Goal: Information Seeking & Learning: Learn about a topic

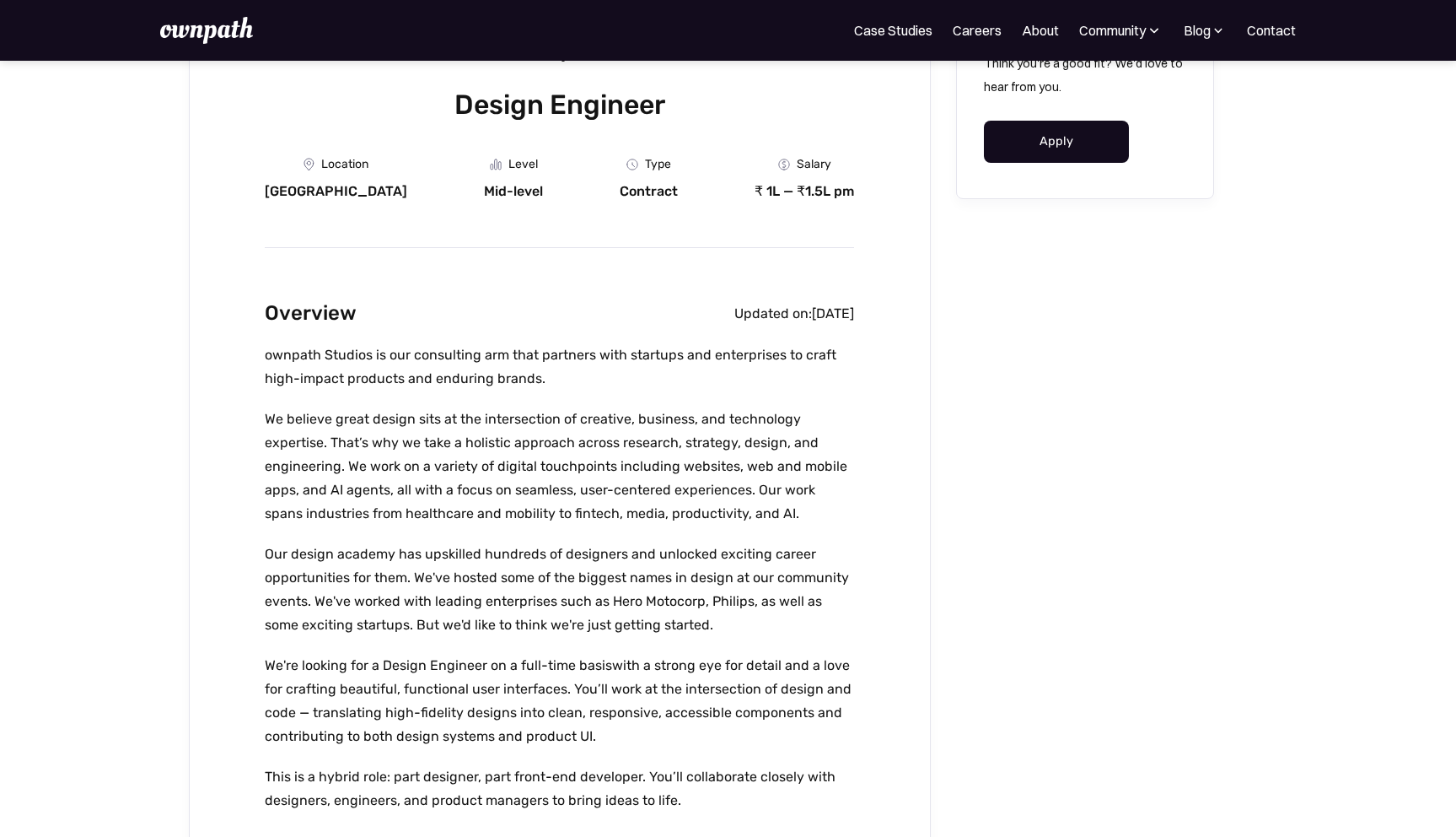
scroll to position [220, 0]
drag, startPoint x: 777, startPoint y: 193, endPoint x: 815, endPoint y: 190, distance: 38.1
click at [861, 193] on div "Design Engineer Location [GEOGRAPHIC_DATA] Level Mid-level Department Type Cont…" at bounding box center [560, 842] width 742 height 1882
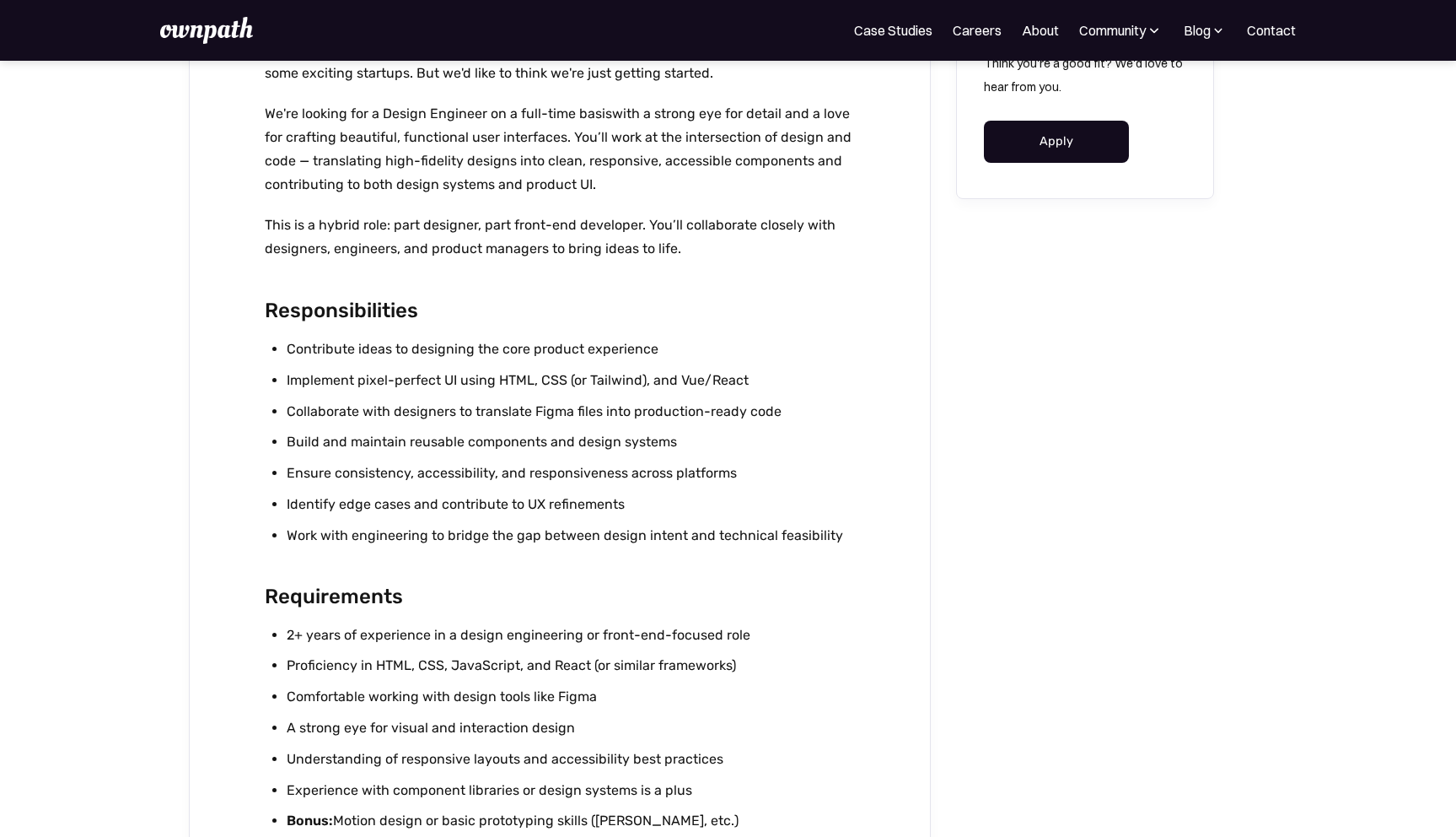
scroll to position [798, 0]
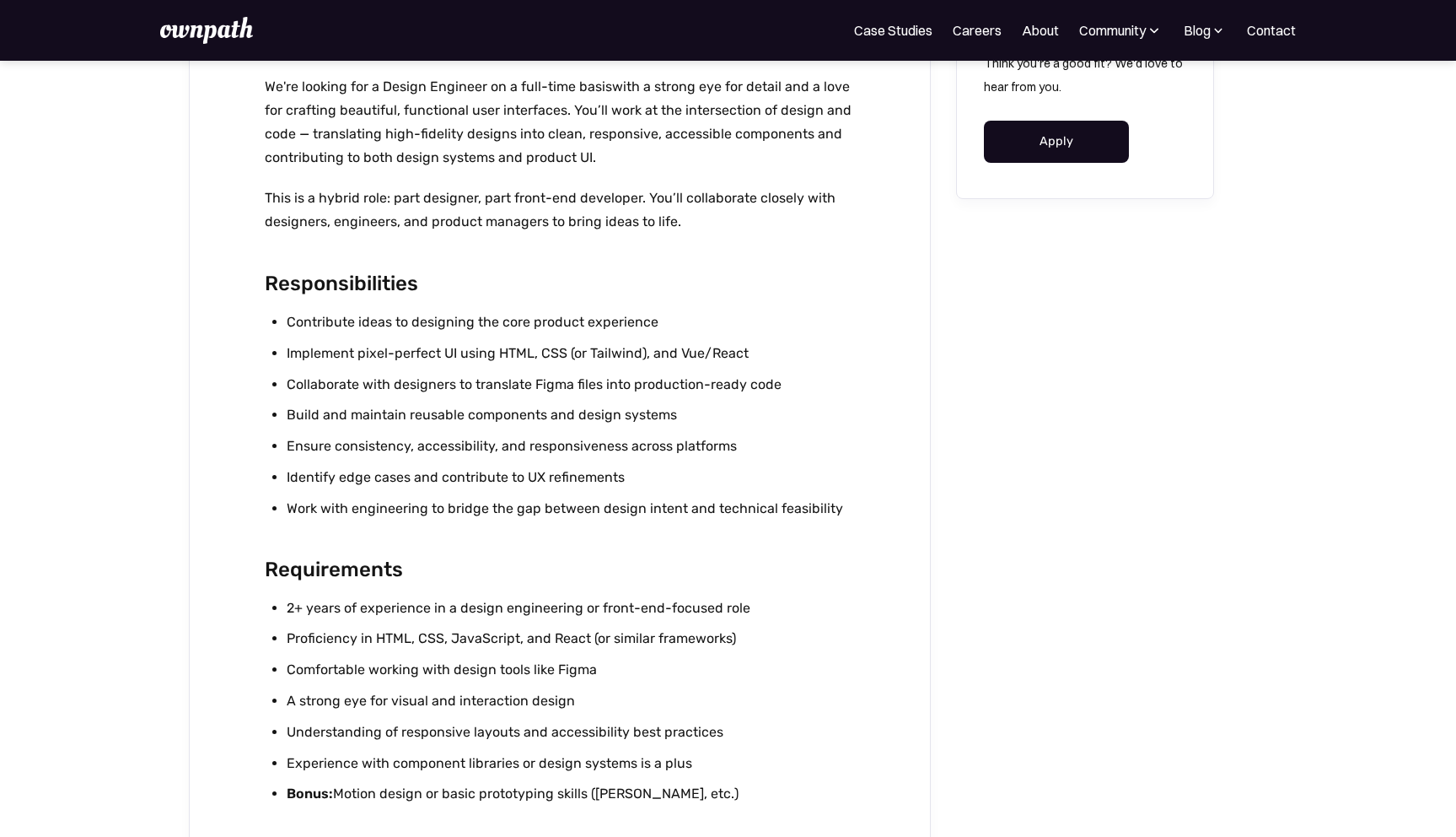
click at [309, 360] on li "Implement pixel-perfect UI using HTML, CSS (or Tailwind), and Vue/React" at bounding box center [570, 354] width 568 height 24
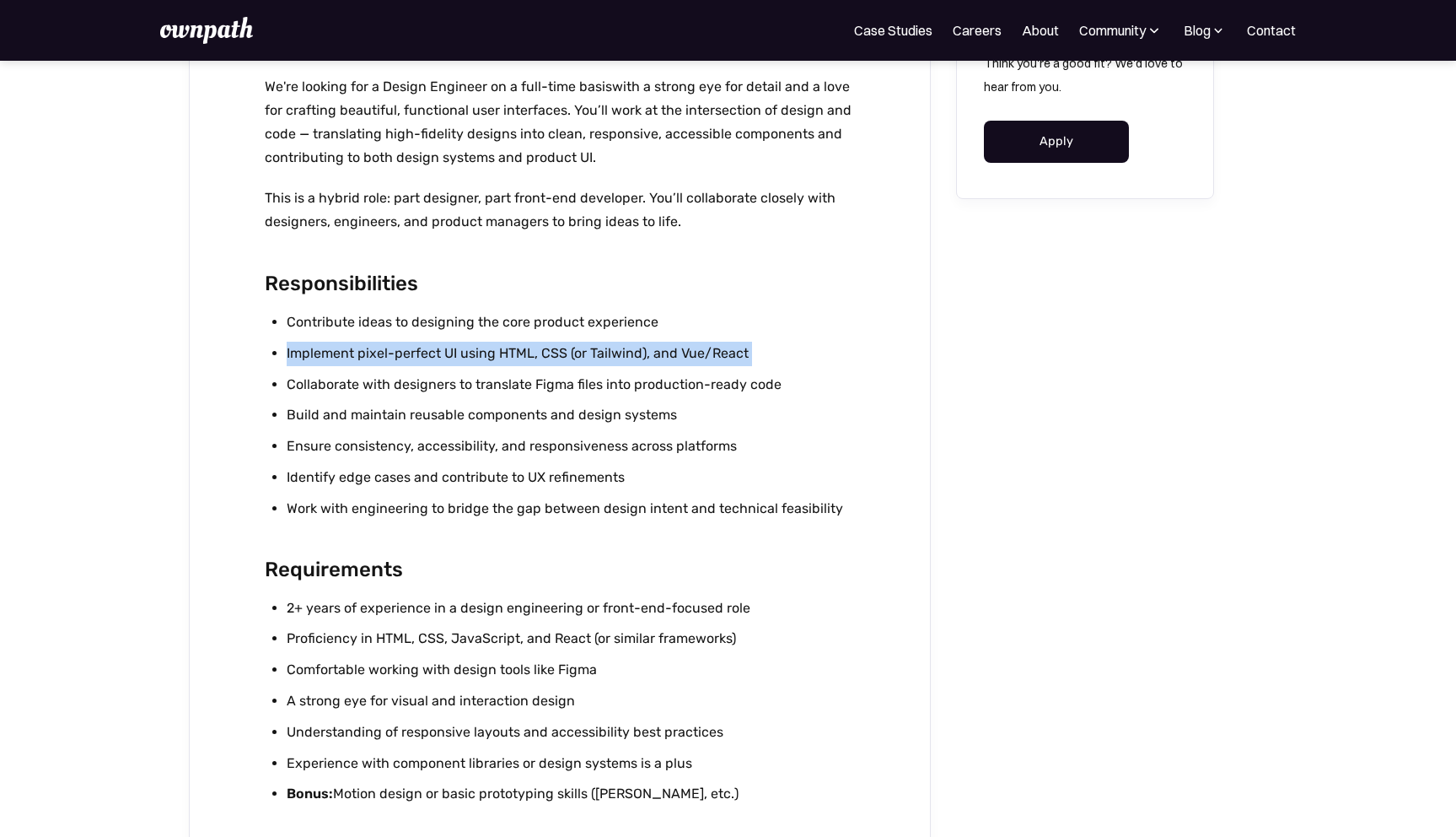
click at [309, 360] on li "Implement pixel-perfect UI using HTML, CSS (or Tailwind), and Vue/React" at bounding box center [570, 354] width 568 height 24
click at [772, 362] on li "Implement pixel-perfect UI using HTML, CSS (or Tailwind), and Vue/React" at bounding box center [570, 354] width 568 height 24
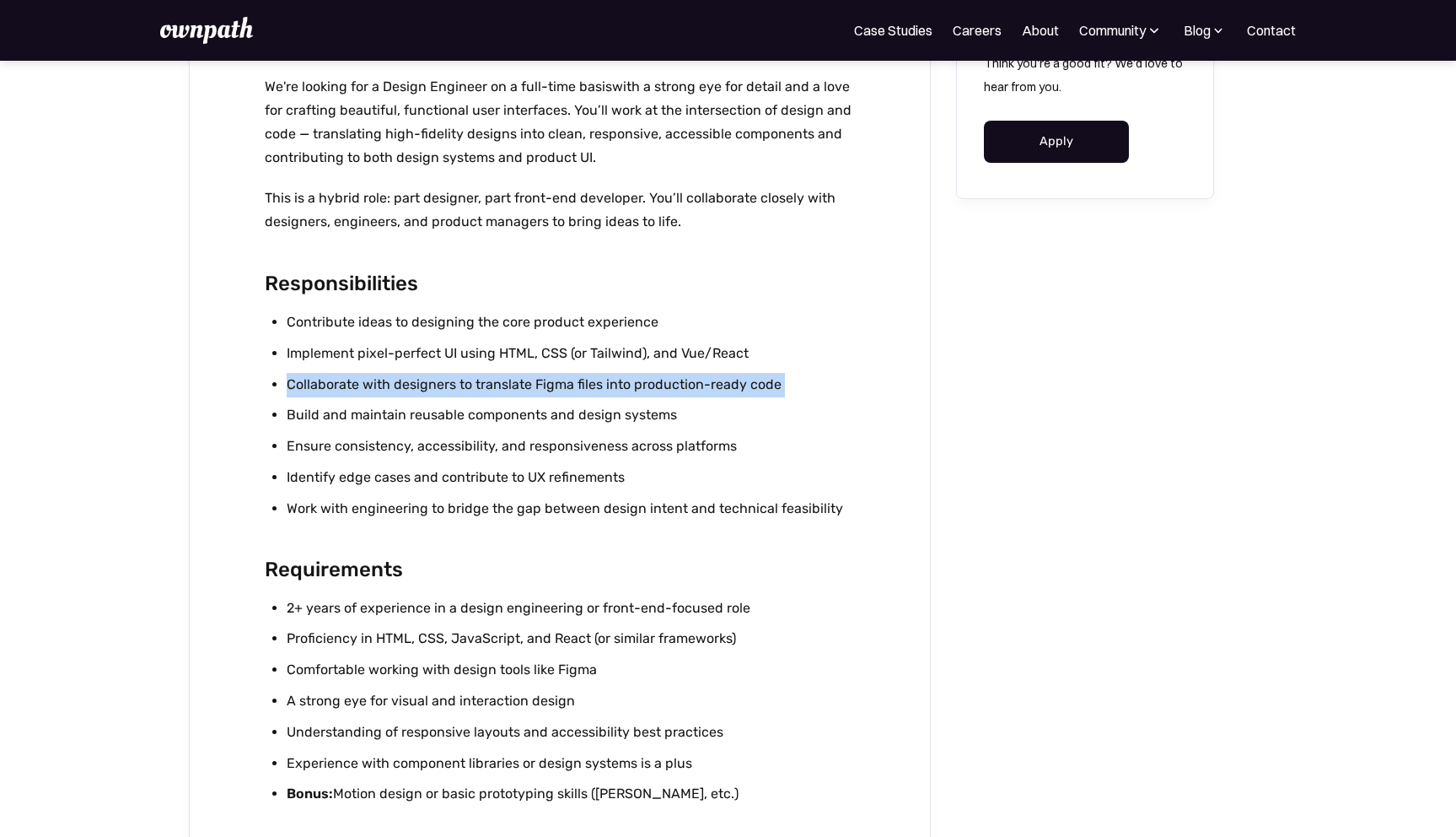
drag, startPoint x: 190, startPoint y: 376, endPoint x: 223, endPoint y: 366, distance: 34.5
click at [190, 376] on div "Design Engineer Location [GEOGRAPHIC_DATA] Level Mid-level Department Type Cont…" at bounding box center [560, 264] width 742 height 1882
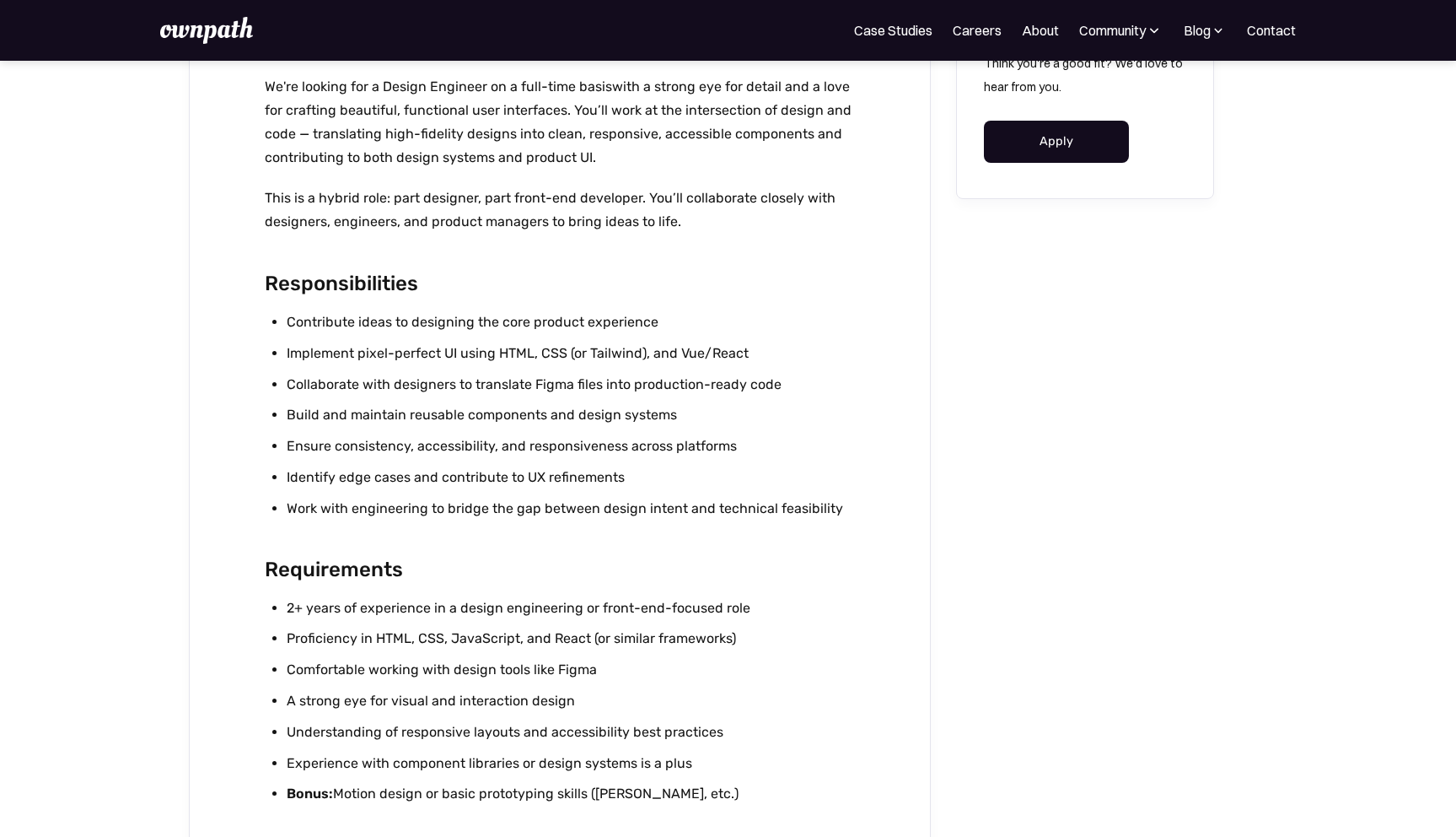
click at [285, 321] on ul "Contribute ideas to designing the core product experience Implement pixel-perfe…" at bounding box center [560, 419] width 590 height 217
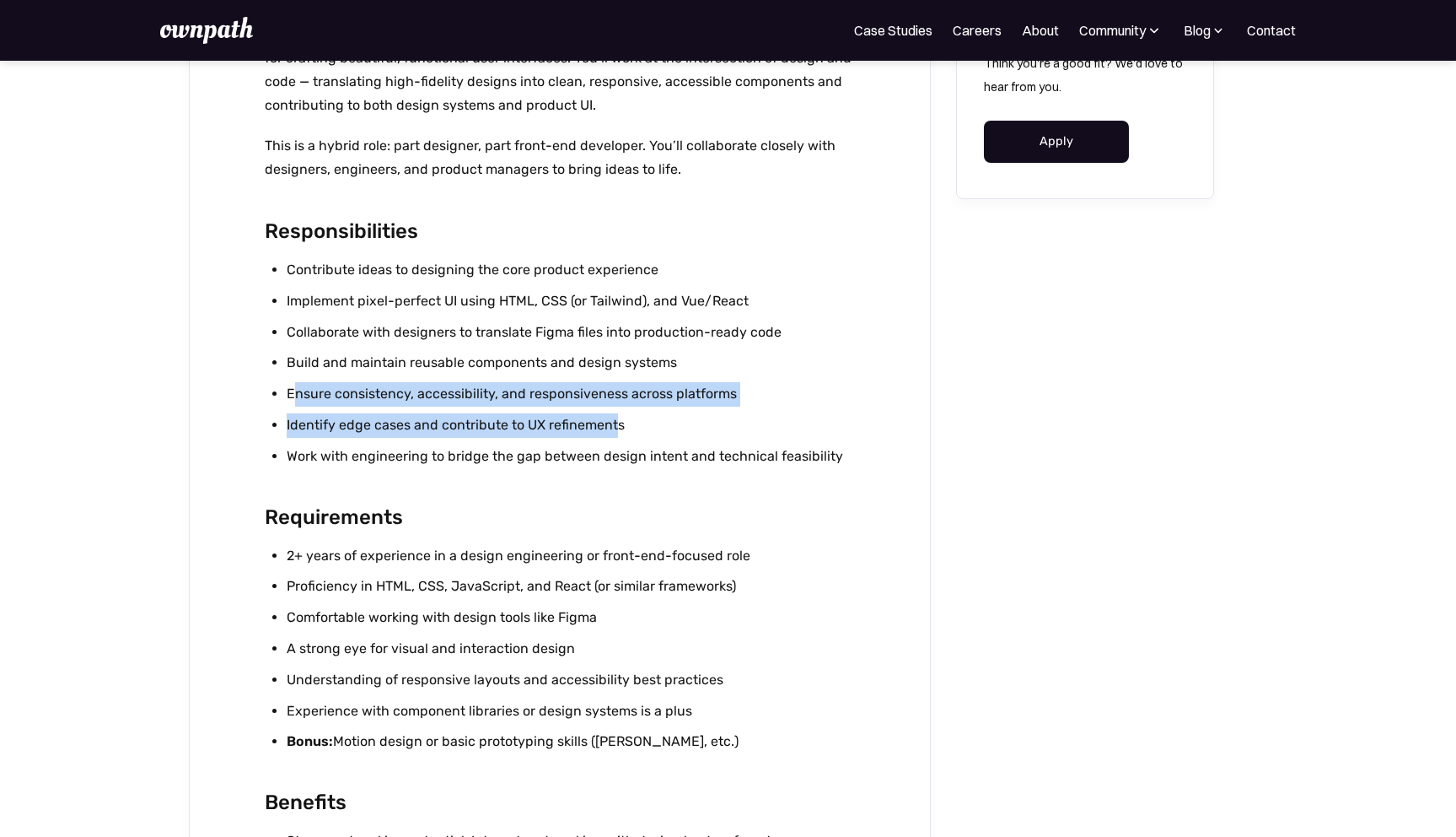
drag, startPoint x: 294, startPoint y: 389, endPoint x: 616, endPoint y: 421, distance: 323.6
click at [616, 421] on ul "Contribute ideas to designing the core product experience Implement pixel-perfe…" at bounding box center [560, 367] width 590 height 217
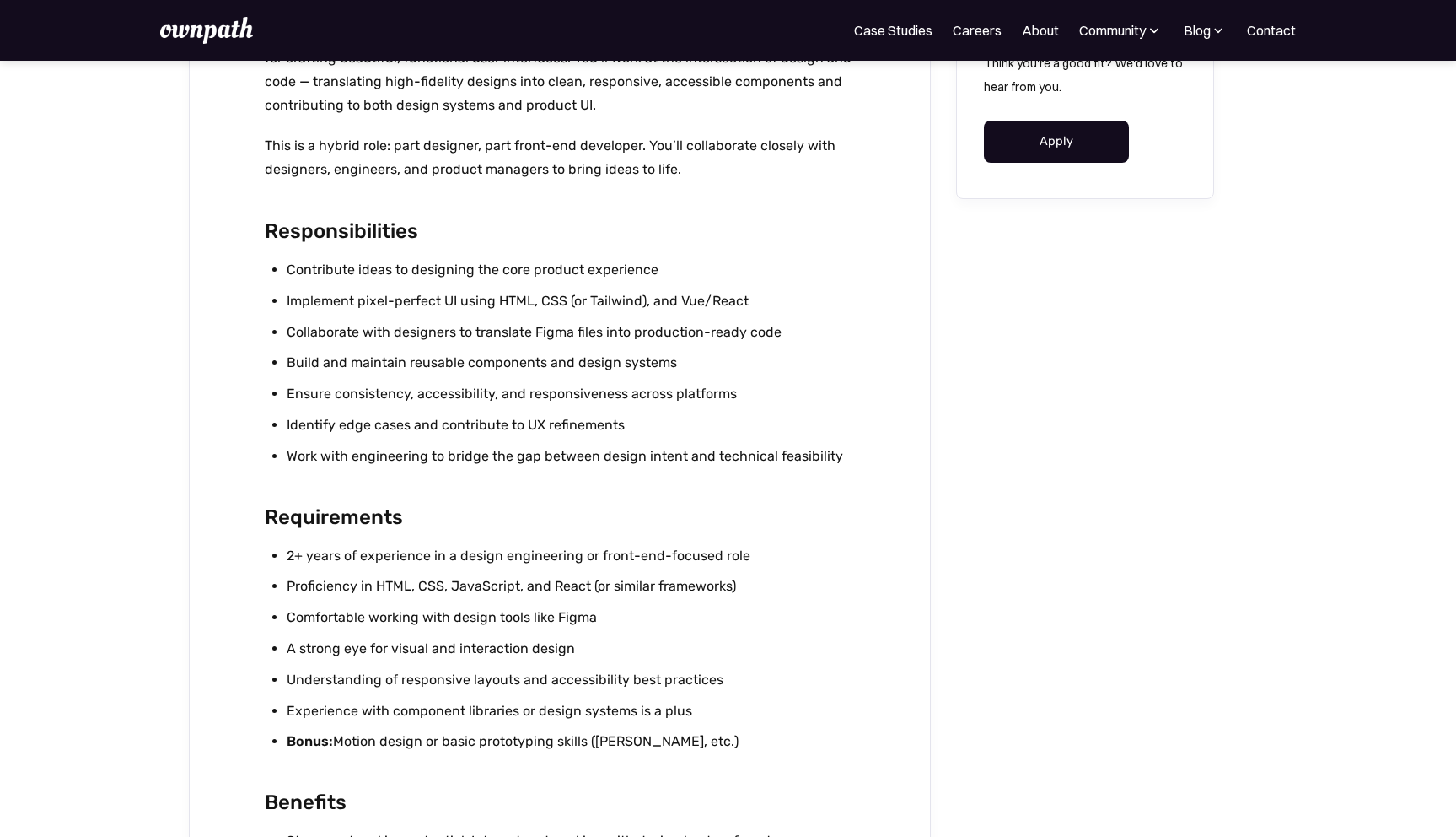
drag, startPoint x: 623, startPoint y: 422, endPoint x: 650, endPoint y: 465, distance: 50.8
click at [623, 422] on li "Identify edge cases and contribute to UX refinements" at bounding box center [570, 425] width 568 height 24
click at [650, 465] on li "Work with engineering to bridge the gap between design intent and technical fea…" at bounding box center [570, 456] width 568 height 24
click at [314, 455] on li "Work with engineering to bridge the gap between design intent and technical fea…" at bounding box center [570, 456] width 568 height 24
click at [314, 454] on li "Work with engineering to bridge the gap between design intent and technical fea…" at bounding box center [570, 456] width 568 height 24
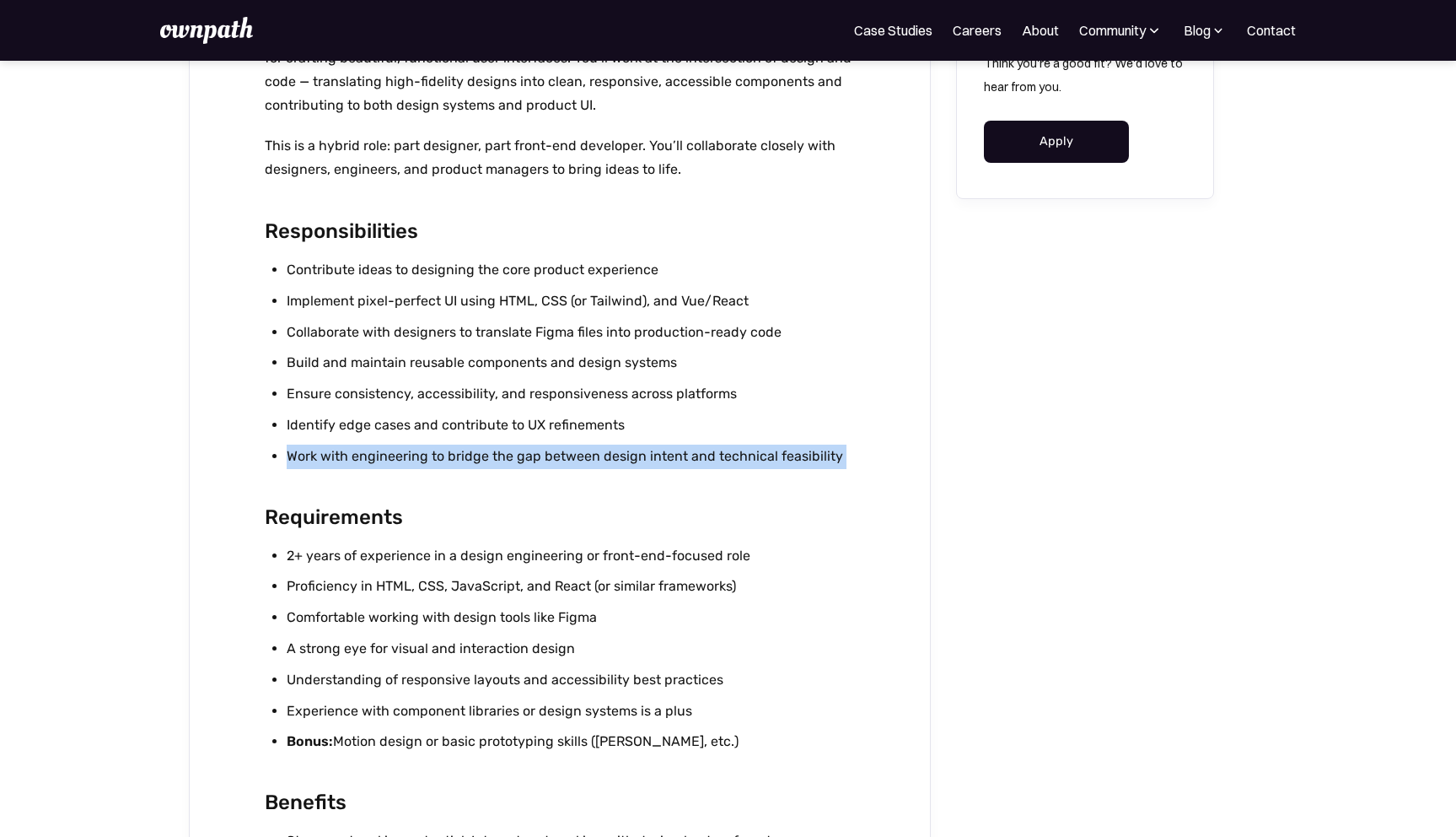
click at [314, 455] on li "Work with engineering to bridge the gap between design intent and technical fea…" at bounding box center [570, 456] width 568 height 24
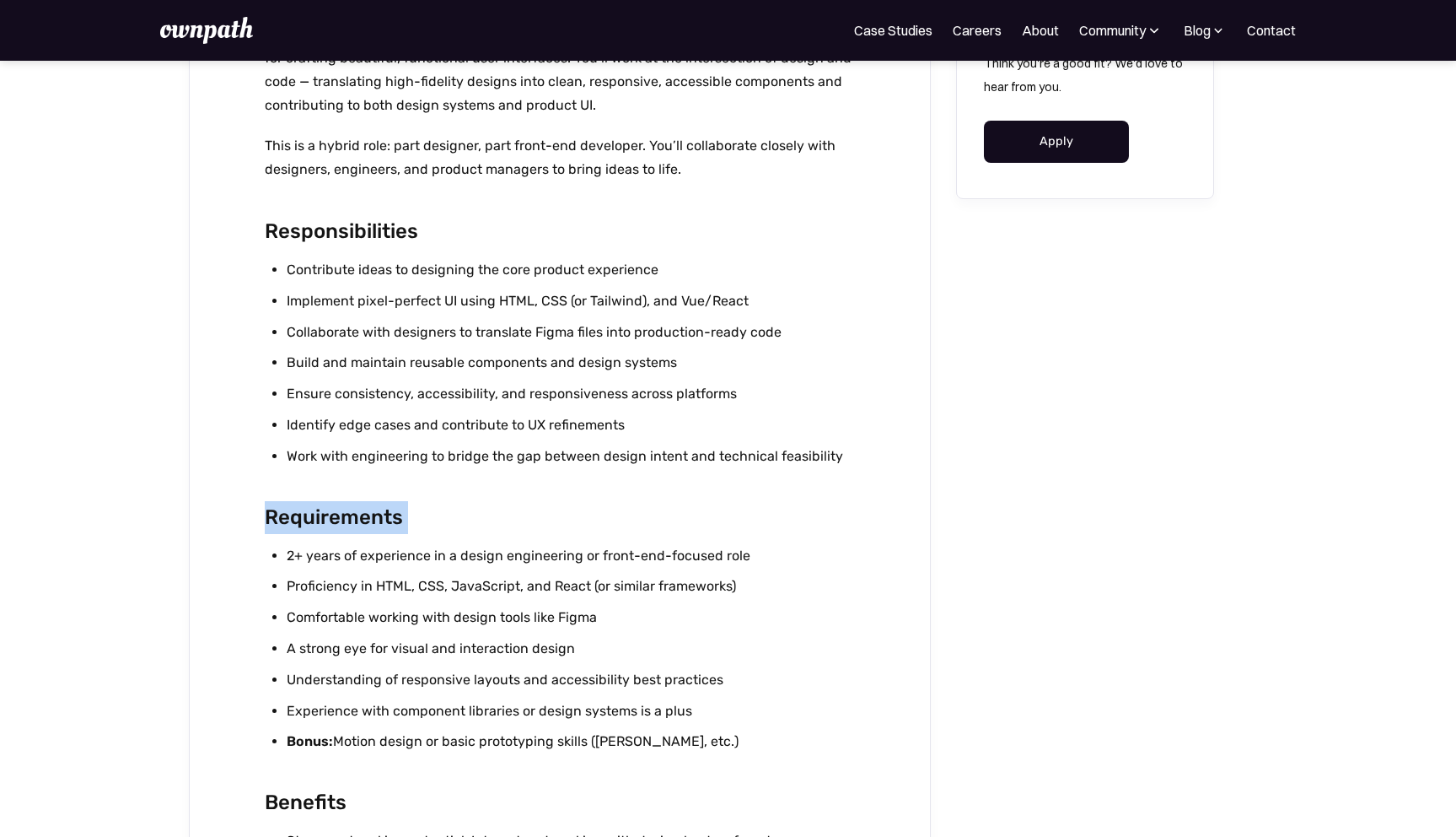
click at [452, 493] on div "Overview Updated on: [DATE] ownpath Studios is our consulting arm that partners…" at bounding box center [560, 372] width 590 height 1414
click at [474, 506] on h2 "Requirements" at bounding box center [560, 517] width 590 height 33
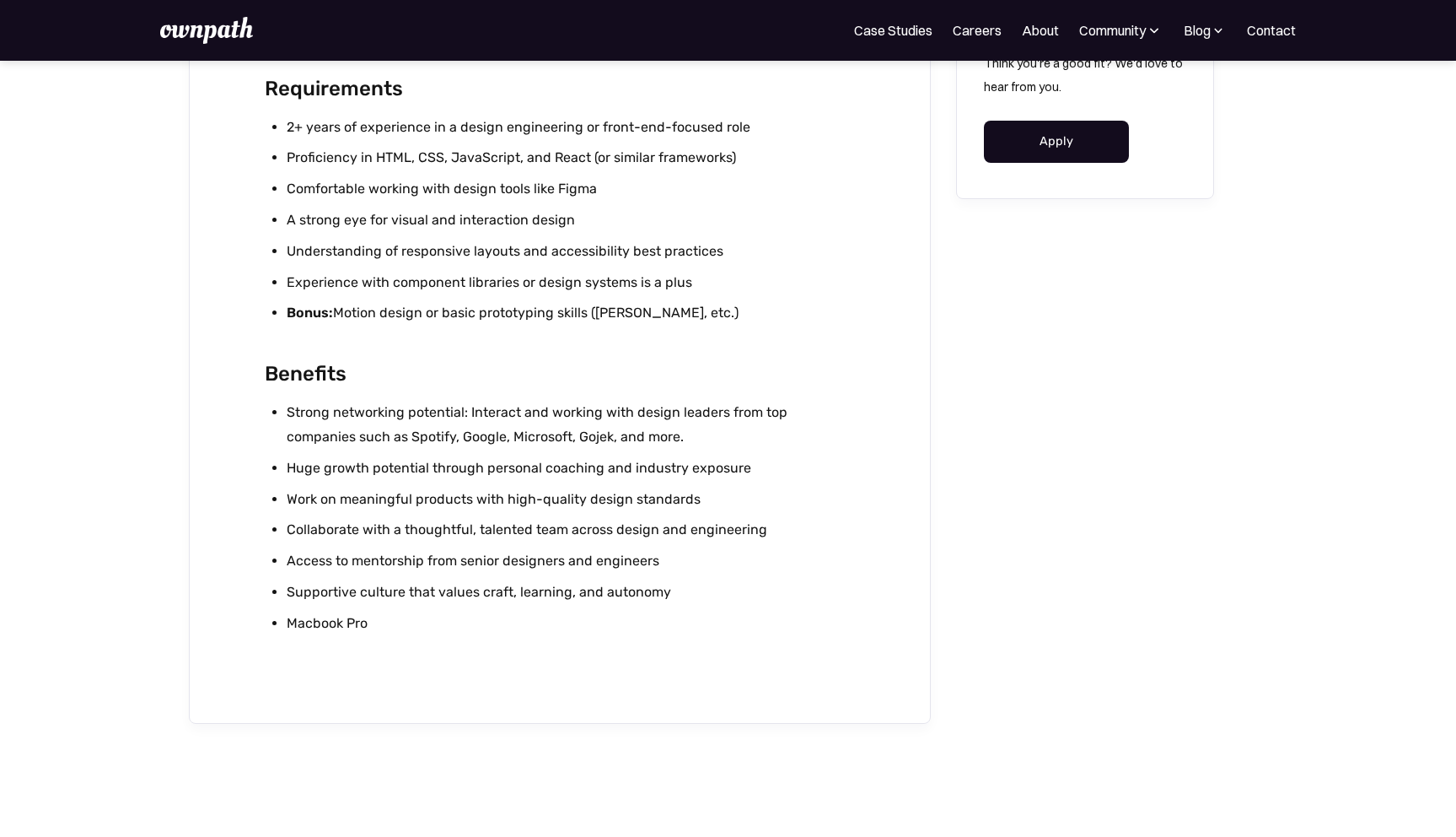
scroll to position [1226, 0]
